Goal: Task Accomplishment & Management: Manage account settings

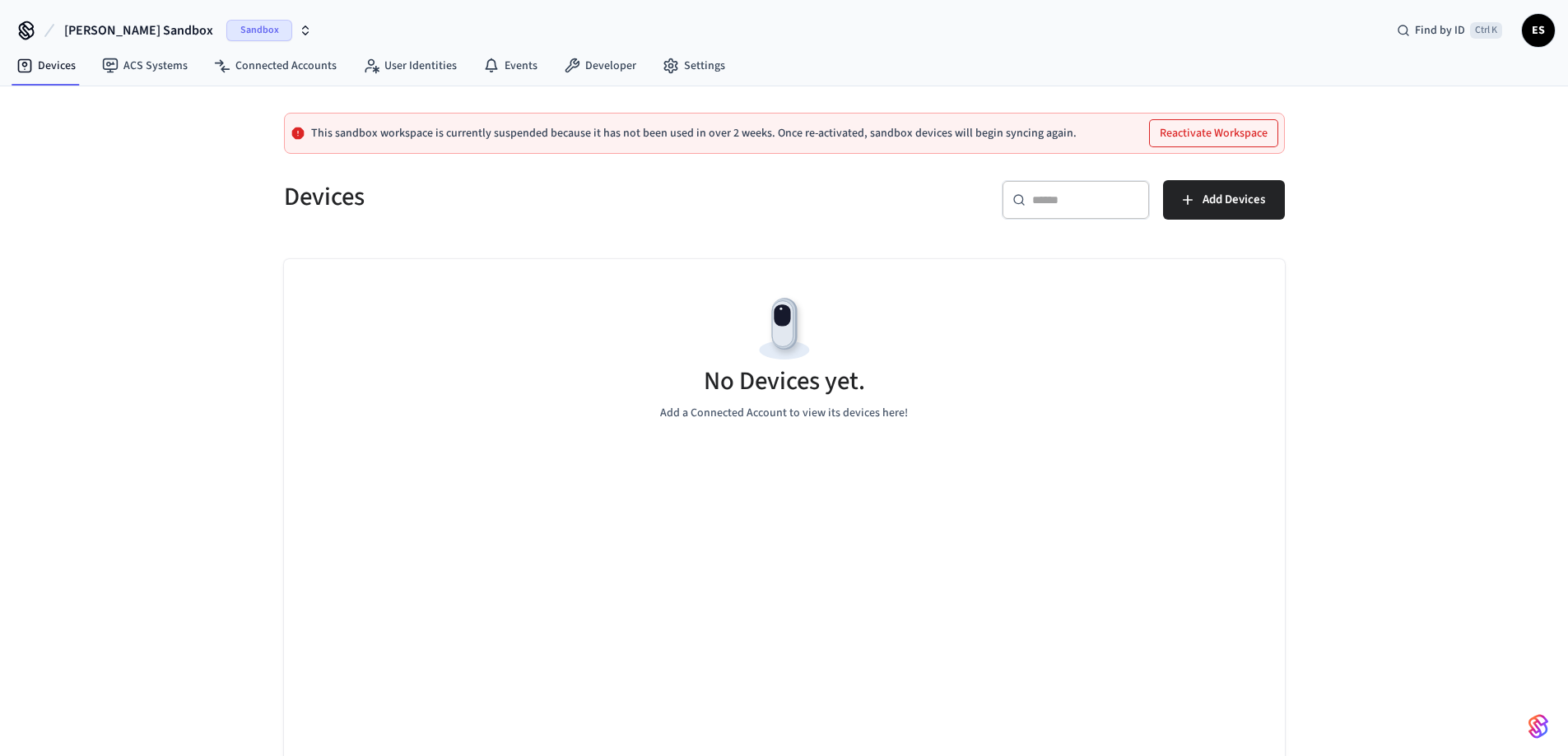
click at [141, 33] on span "Emerson's Sandbox" at bounding box center [139, 30] width 149 height 19
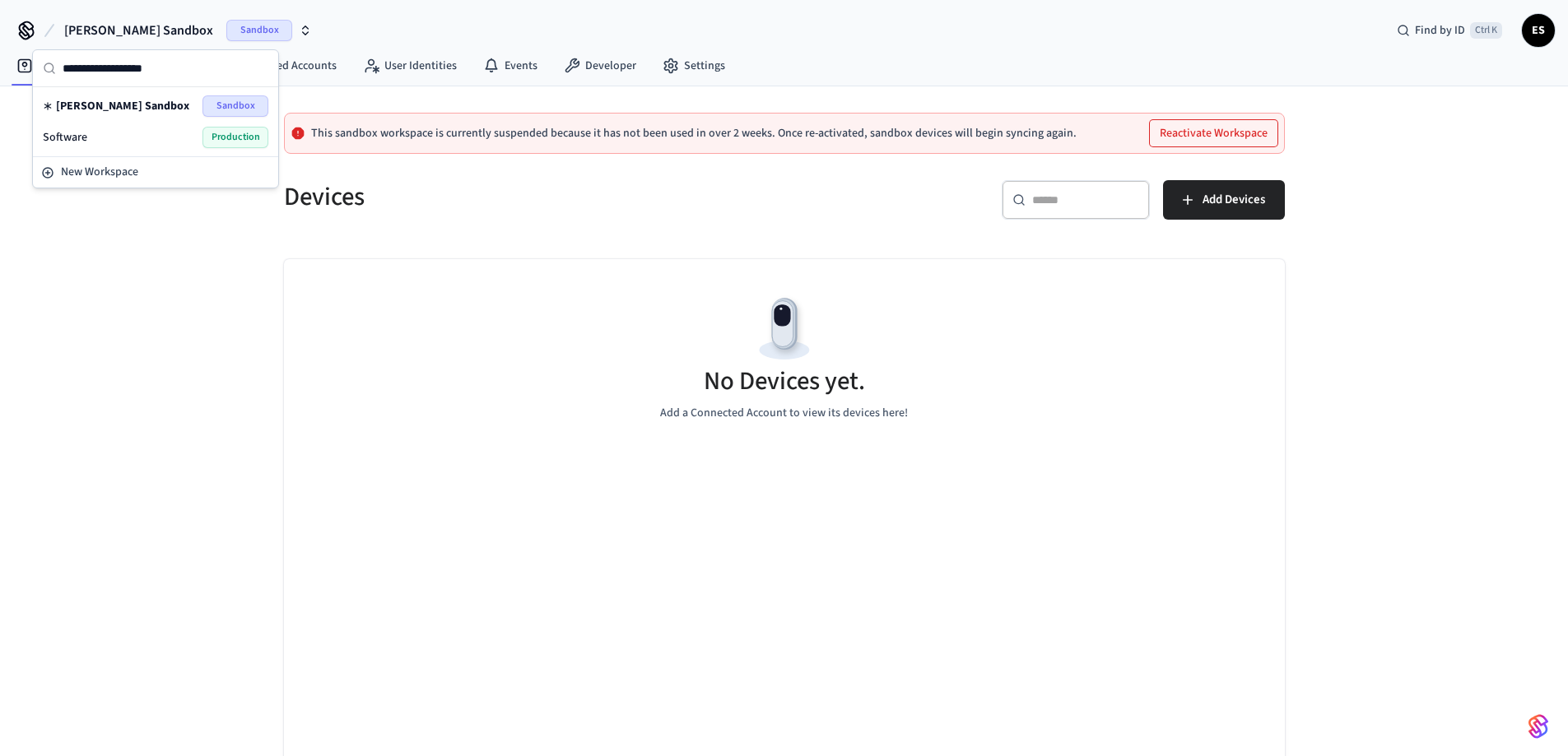
click at [106, 135] on div "Software Production" at bounding box center [156, 137] width 225 height 21
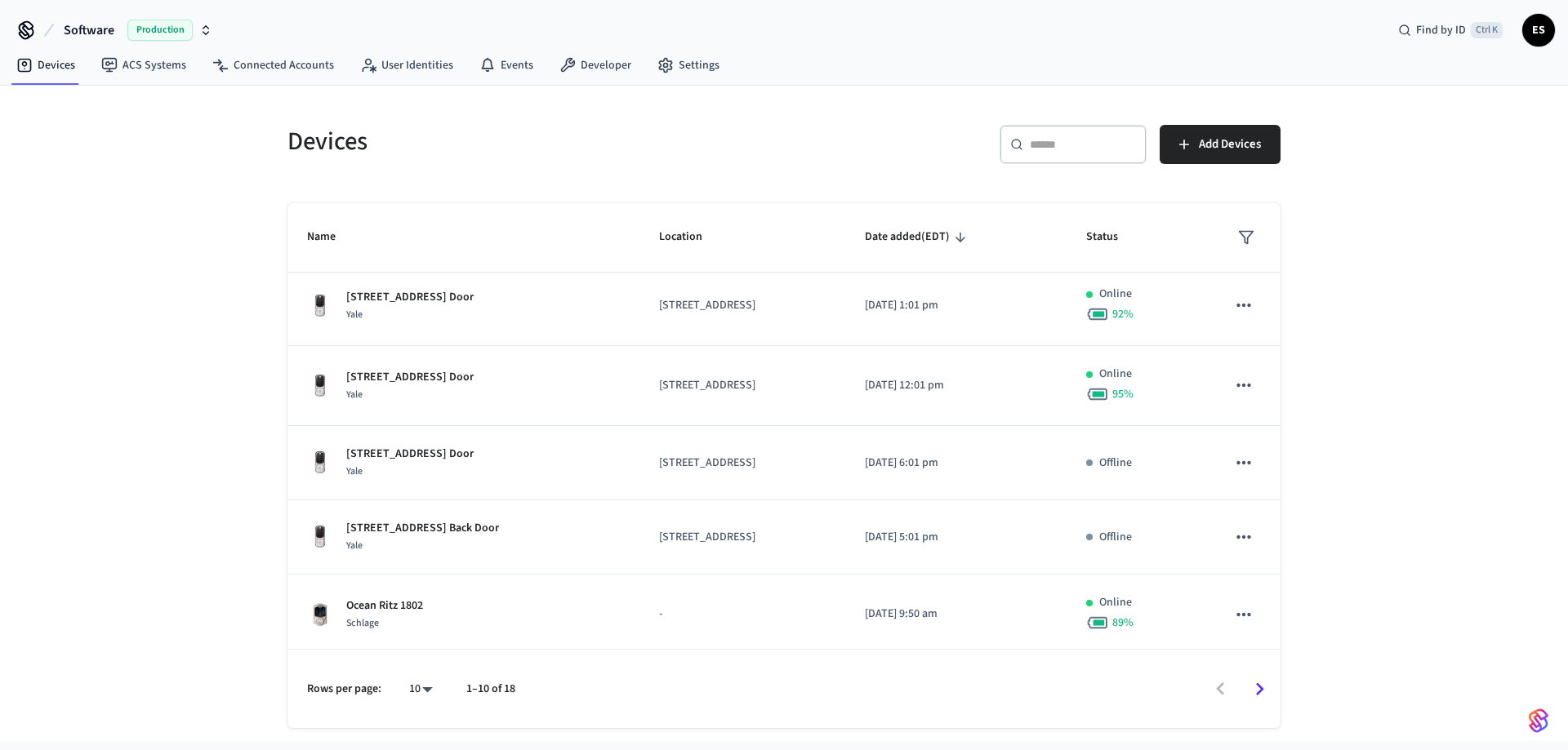
scroll to position [412, 0]
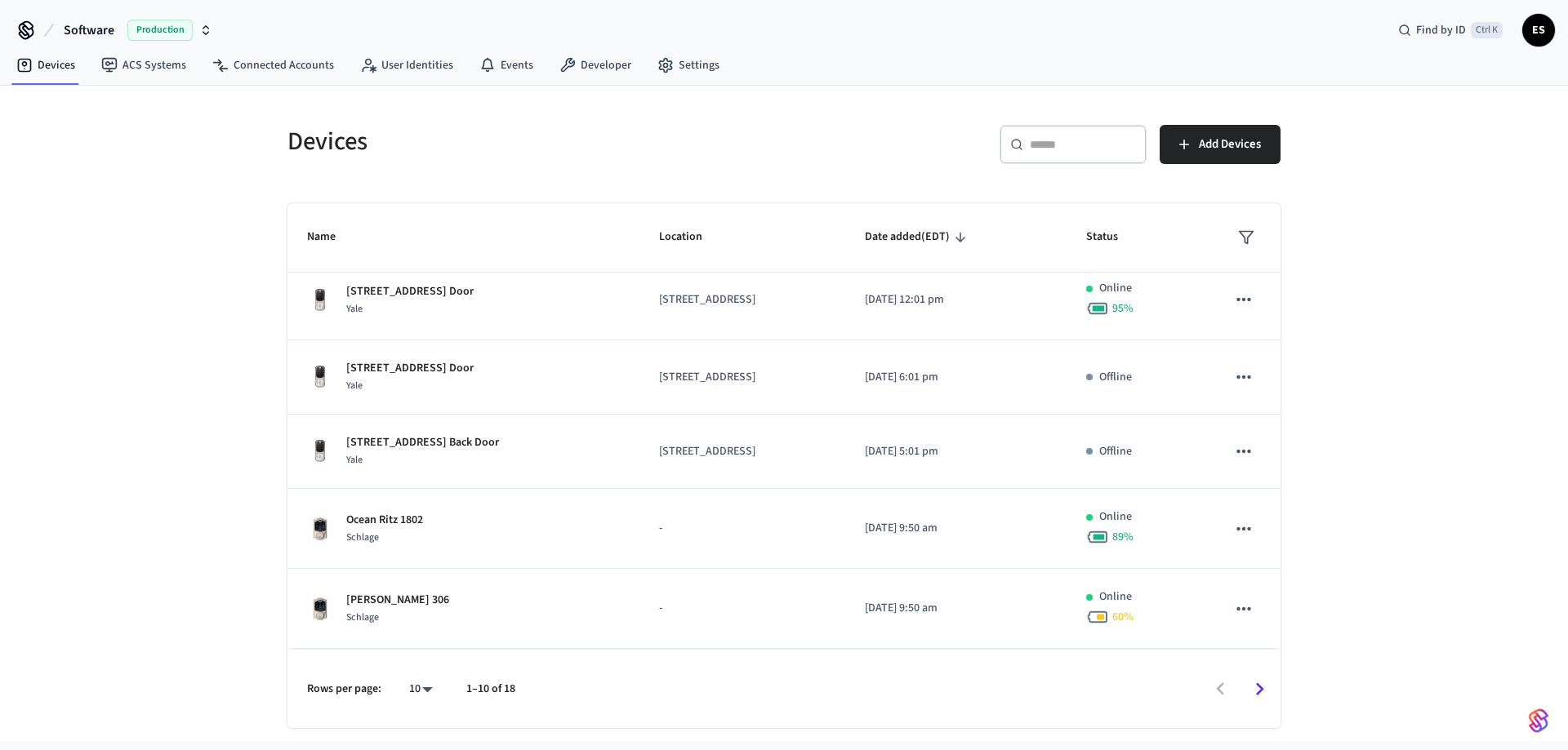
click at [197, 478] on div "Devices ​ ​ Add Devices Name Location Date added (EDT) Status Front Door Yale 1…" at bounding box center [784, 413] width 1568 height 655
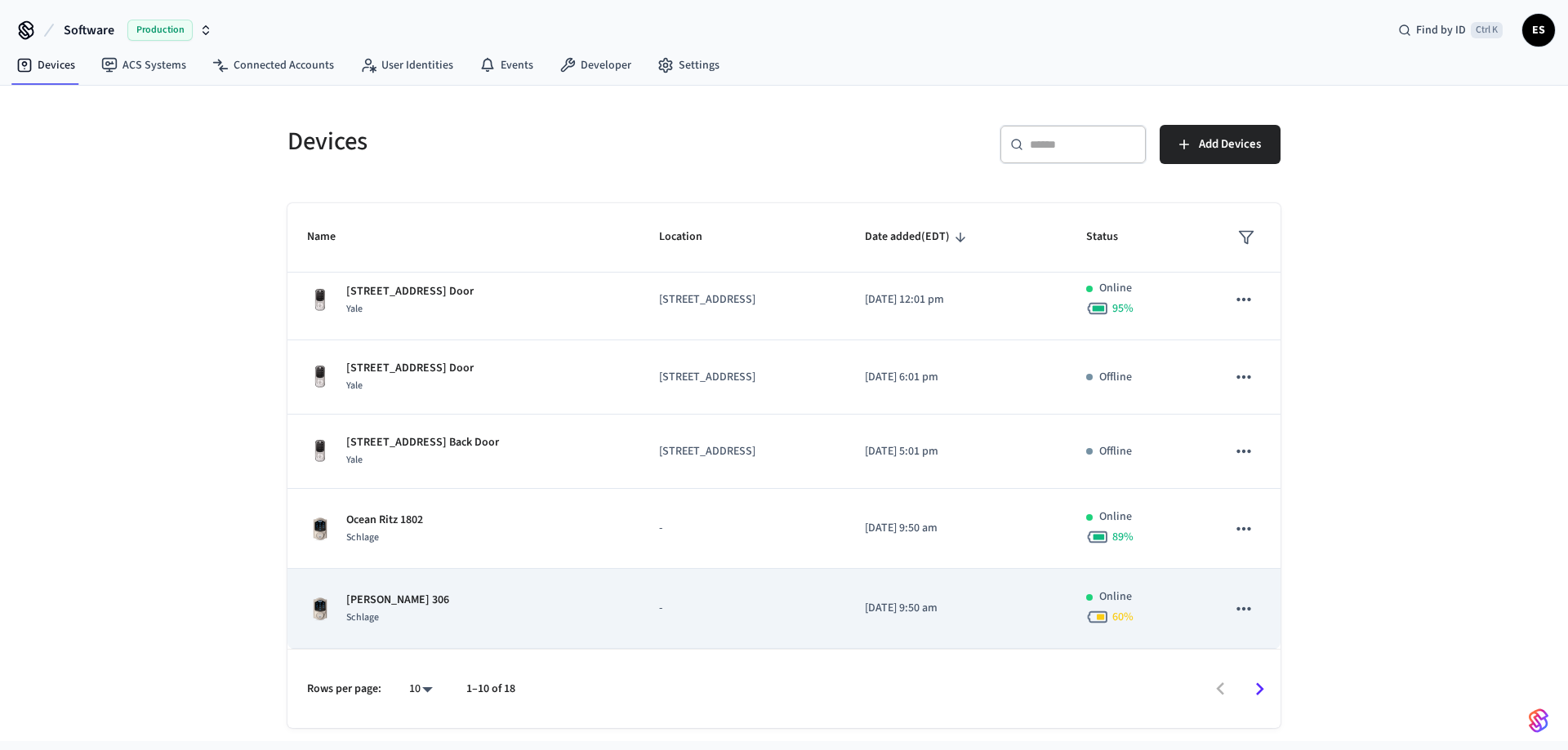
click at [394, 611] on div "Schlage" at bounding box center [397, 617] width 103 height 17
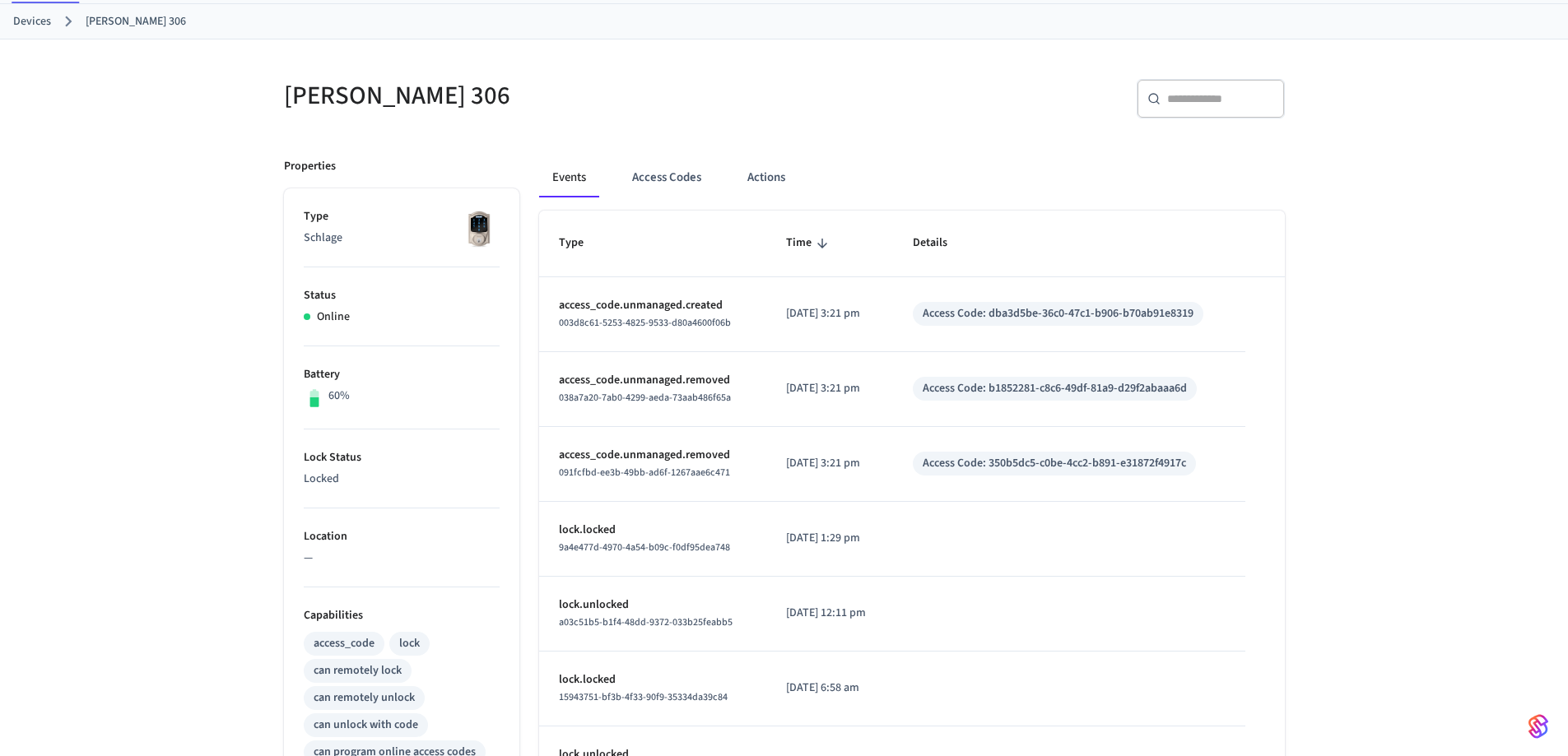
scroll to position [447, 0]
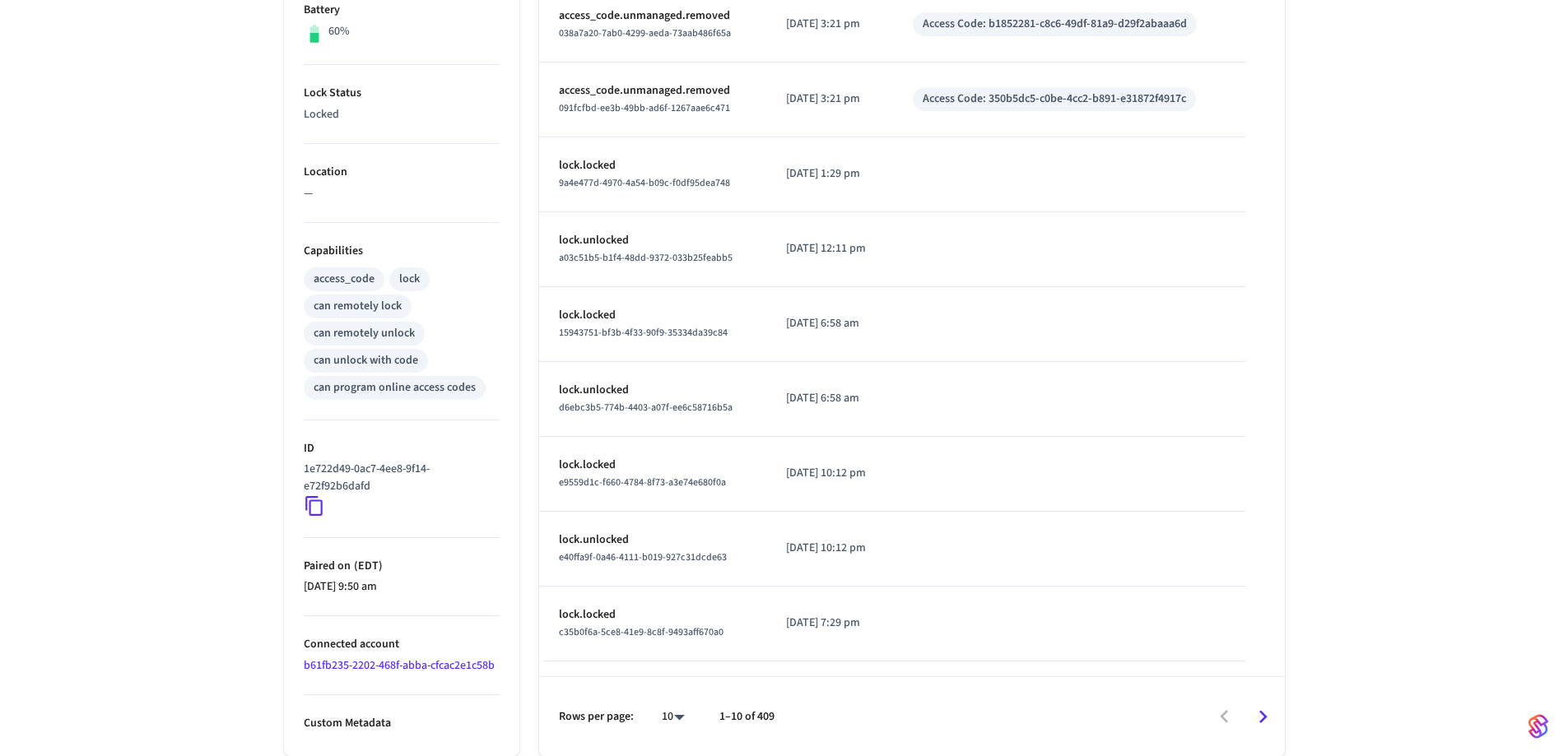
click at [314, 506] on icon at bounding box center [314, 505] width 21 height 21
click at [315, 506] on icon at bounding box center [314, 505] width 21 height 21
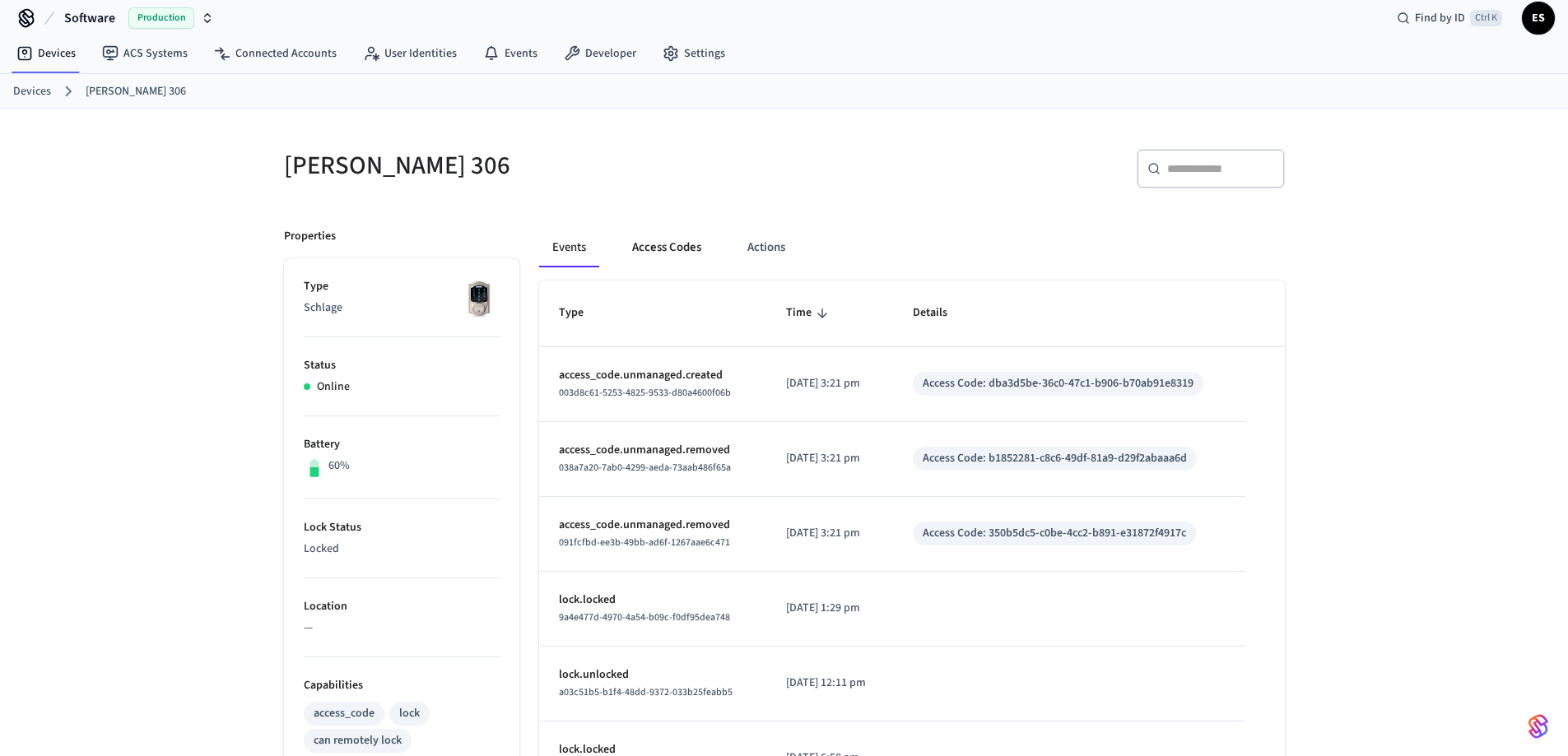
scroll to position [0, 0]
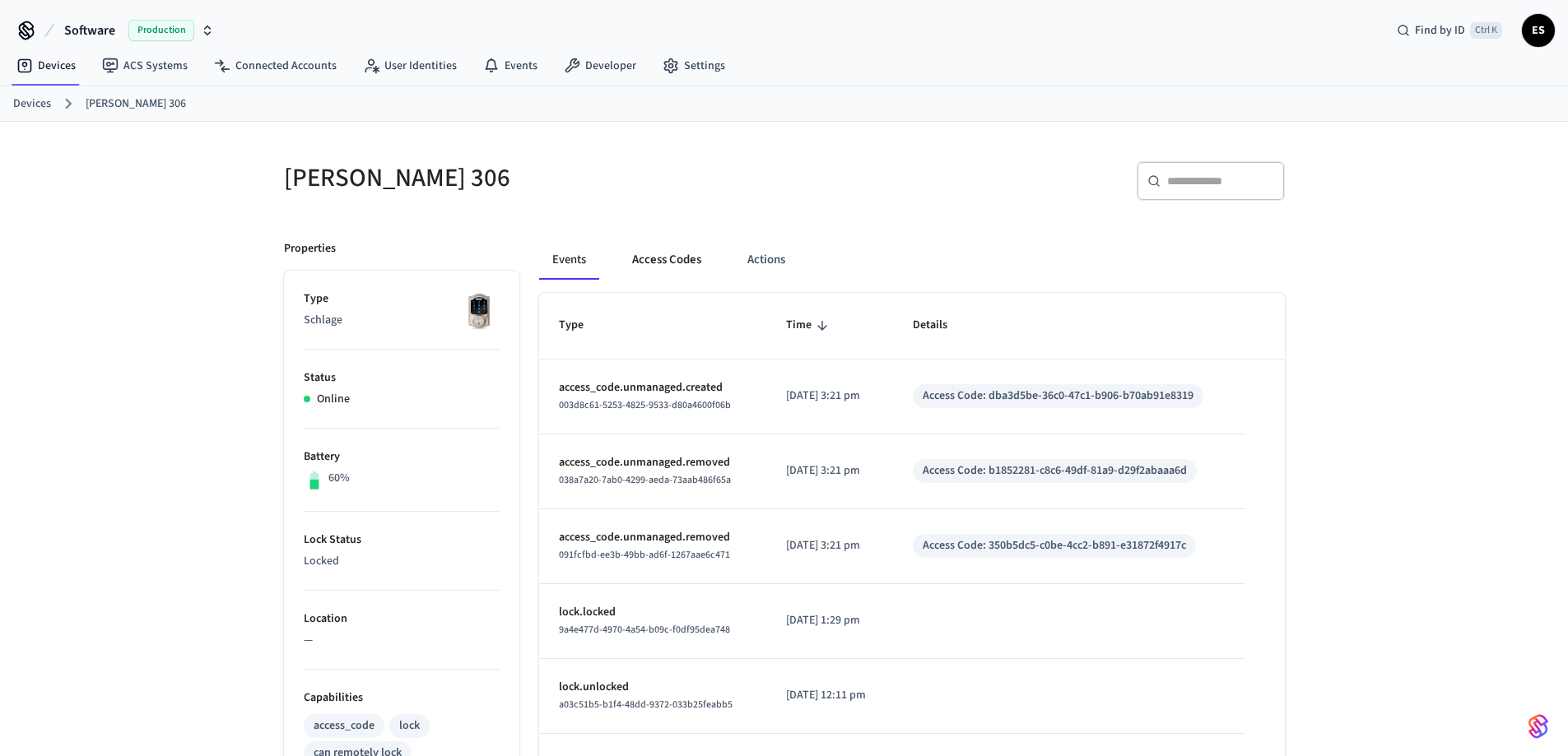
click at [688, 263] on button "Access Codes" at bounding box center [667, 260] width 96 height 40
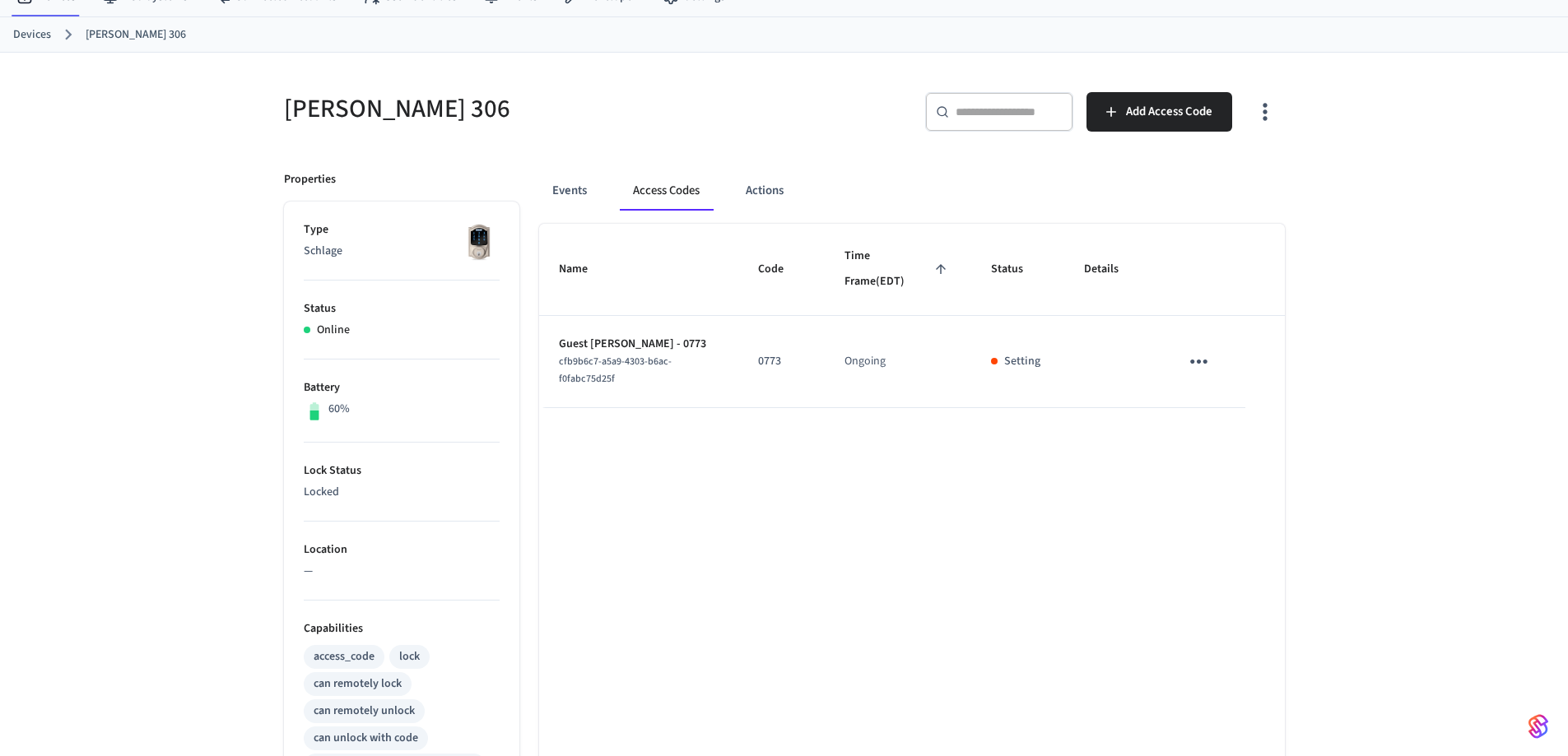
scroll to position [164, 0]
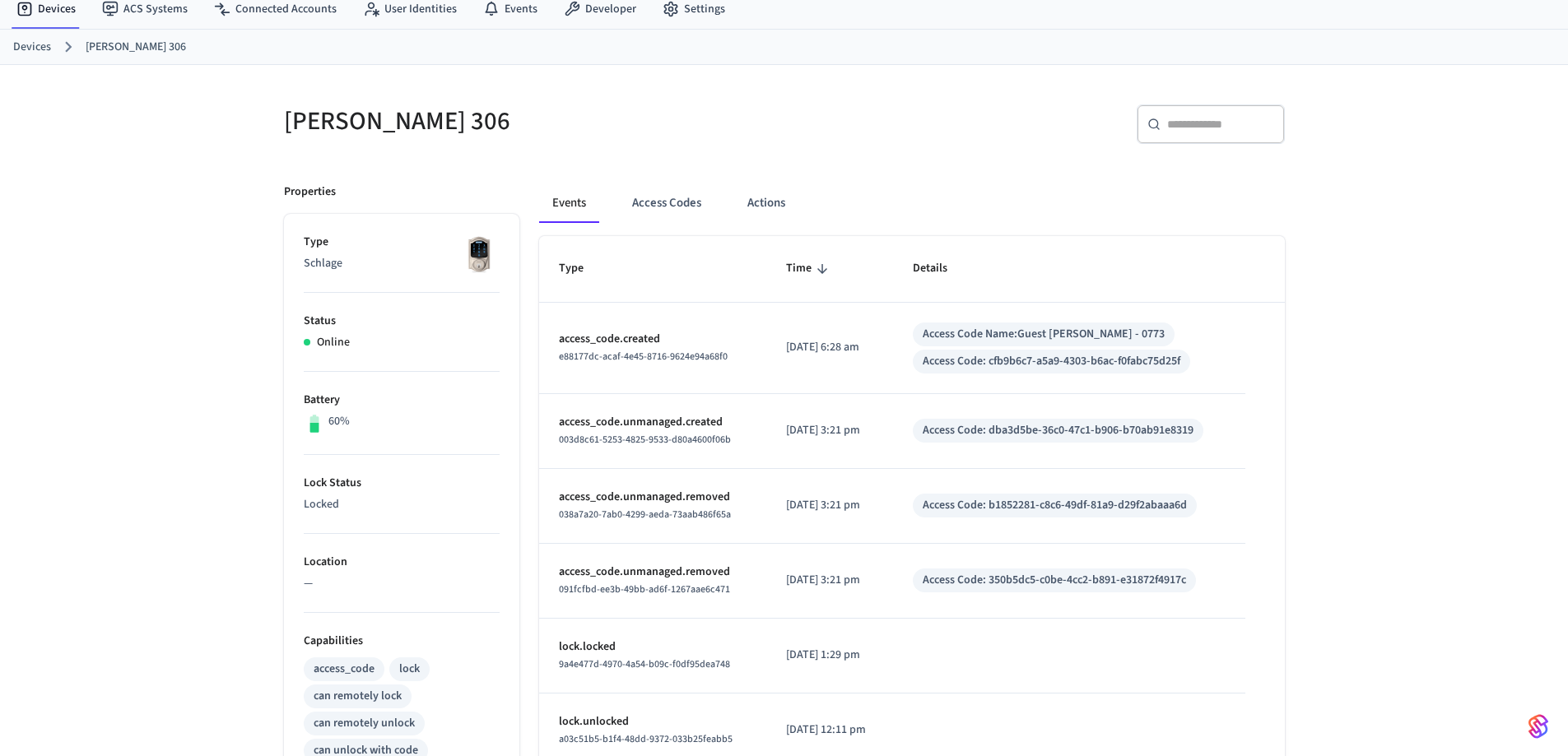
scroll to position [164, 0]
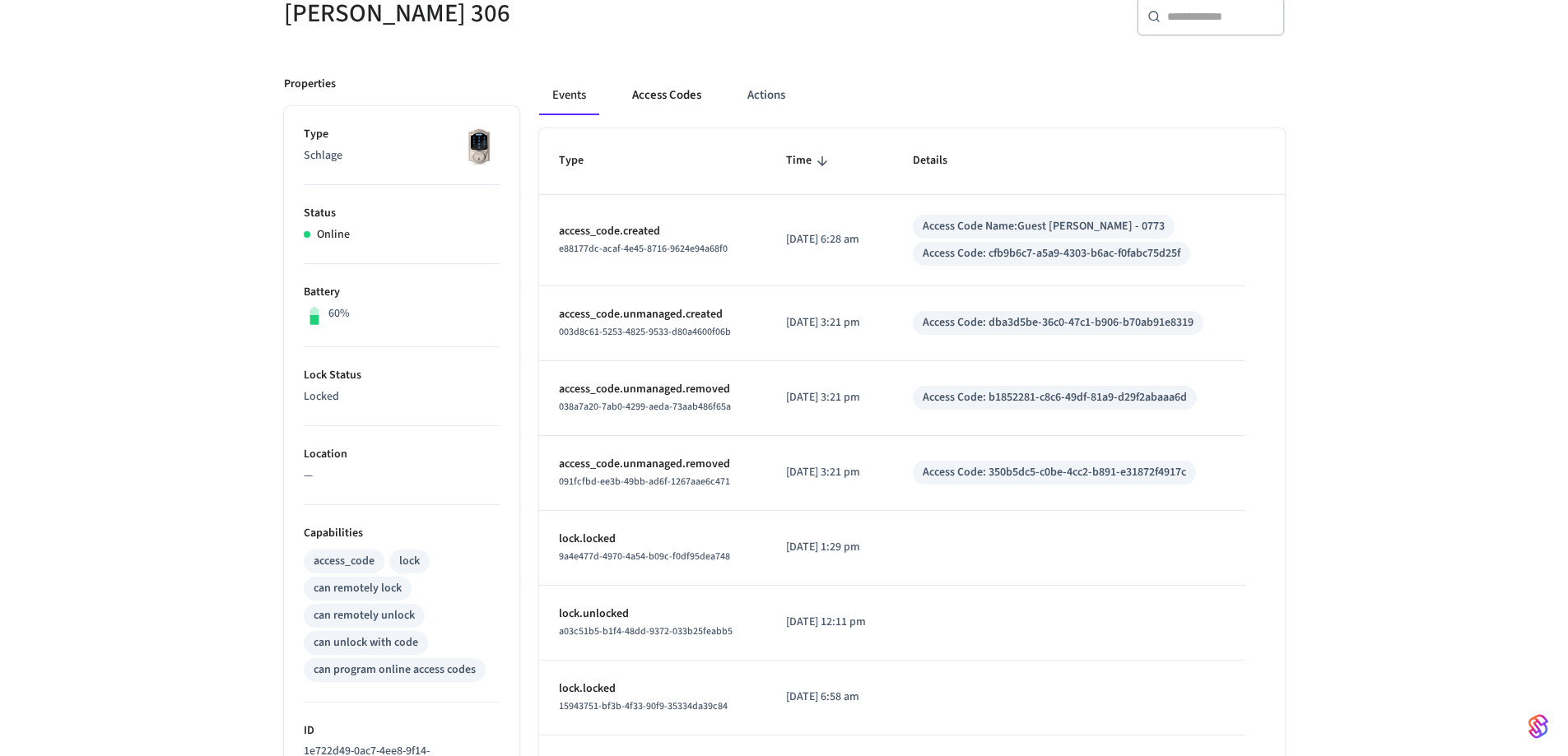
click at [645, 96] on button "Access Codes" at bounding box center [667, 95] width 96 height 40
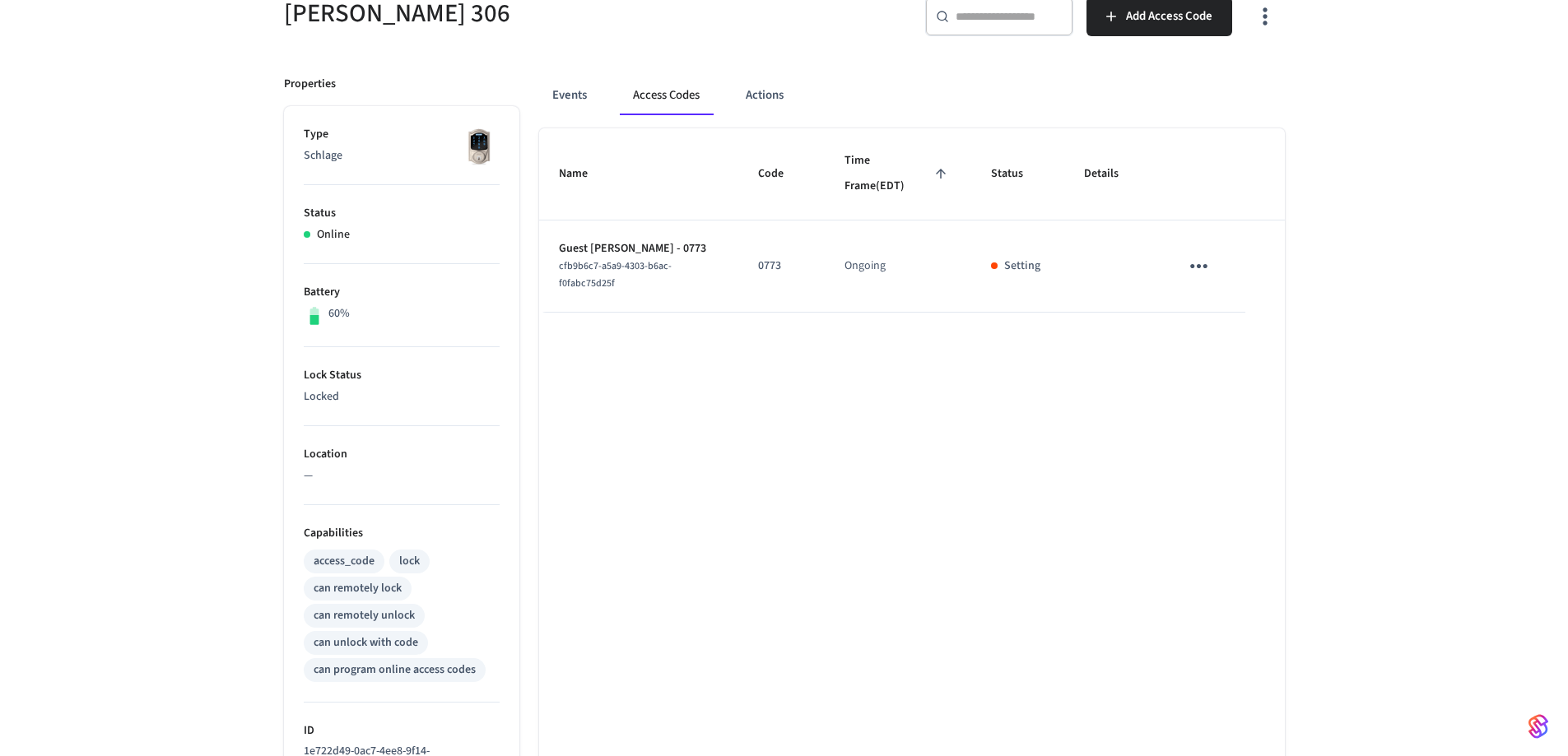
click at [1205, 265] on icon "sticky table" at bounding box center [1199, 266] width 17 height 4
click at [1414, 229] on div at bounding box center [790, 378] width 1581 height 756
click at [579, 91] on button "Events" at bounding box center [570, 95] width 61 height 40
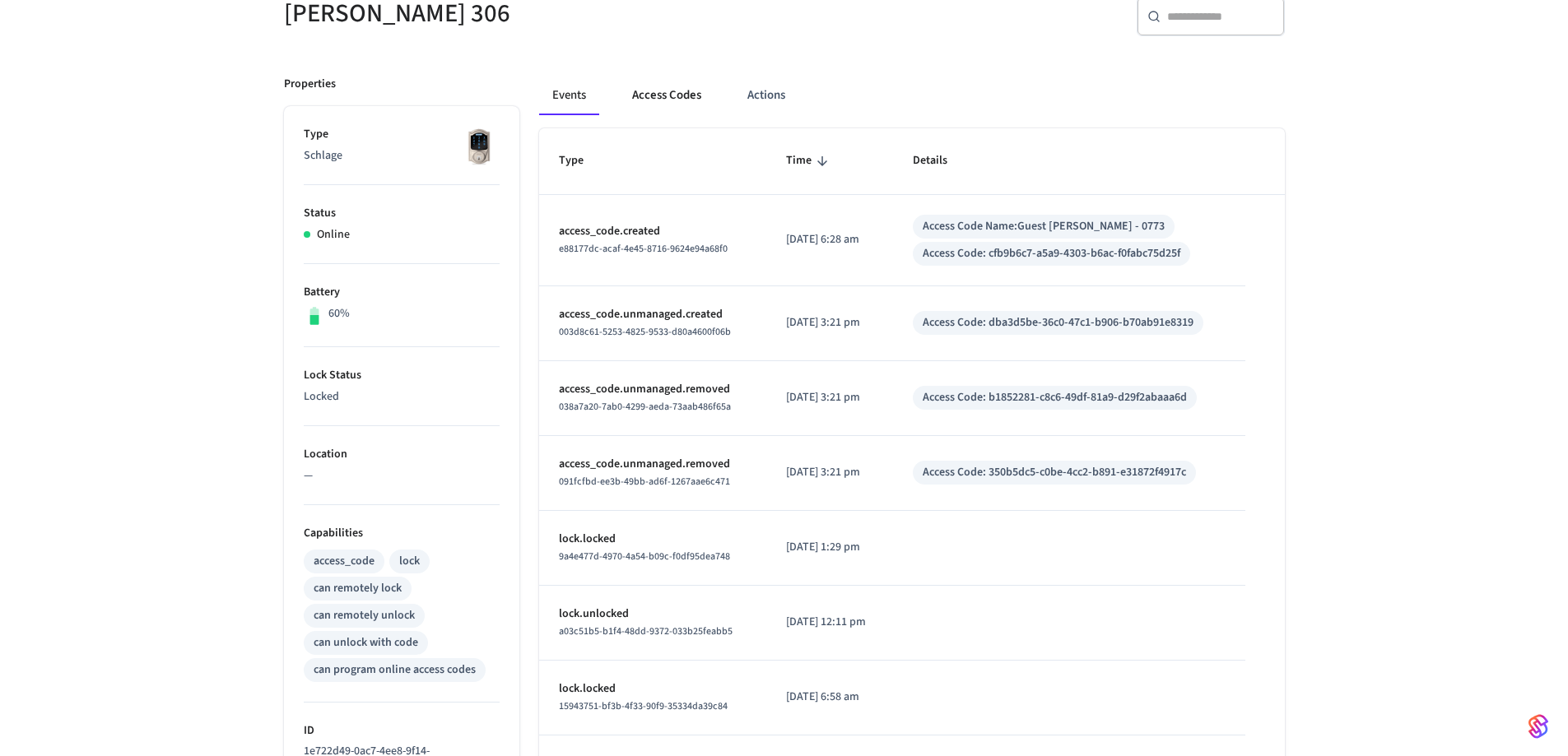
click at [679, 93] on button "Access Codes" at bounding box center [667, 95] width 96 height 40
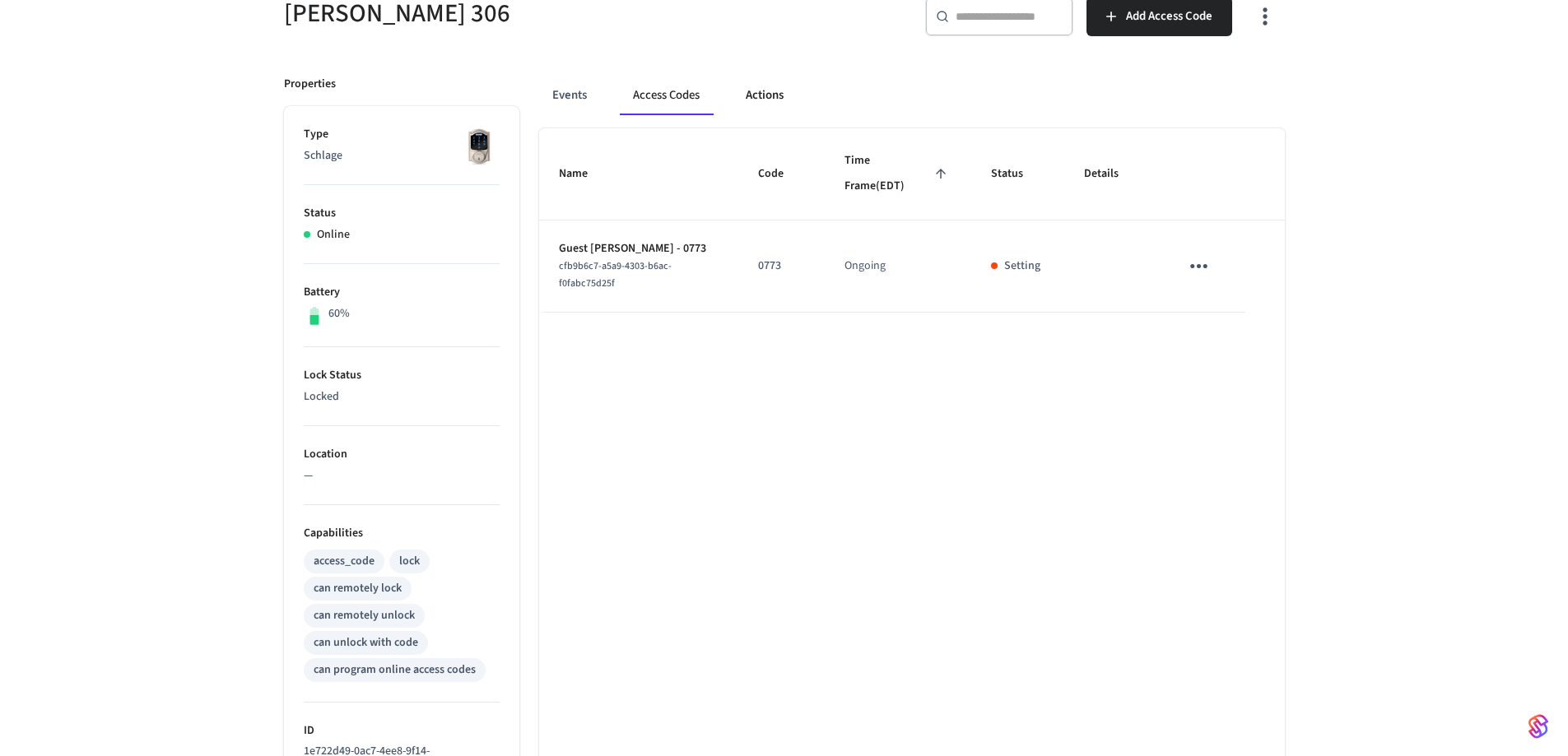
click at [762, 96] on button "Actions" at bounding box center [765, 95] width 64 height 40
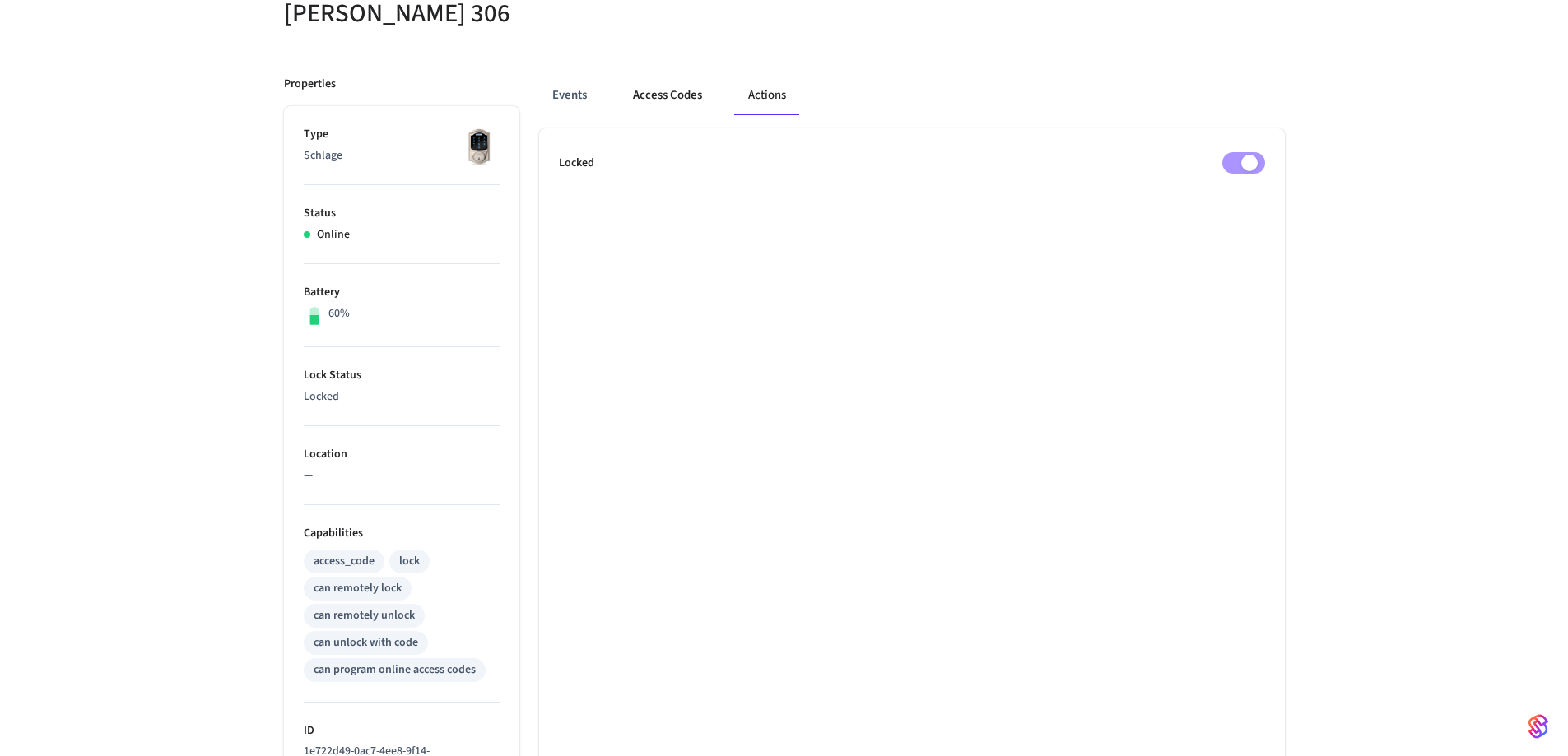
click at [714, 95] on button "Access Codes" at bounding box center [668, 95] width 96 height 40
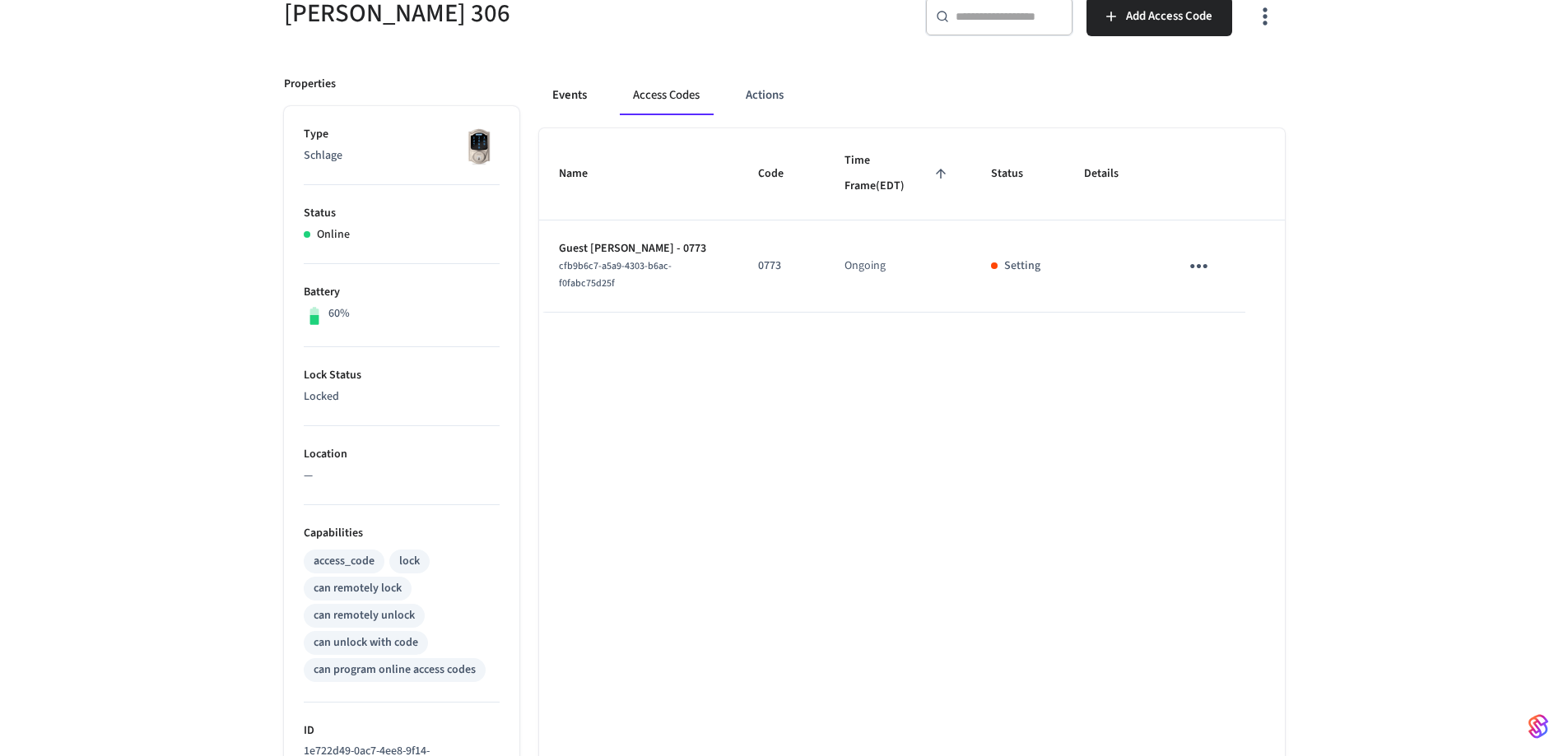
click at [590, 98] on button "Events" at bounding box center [570, 95] width 61 height 40
